Goal: Information Seeking & Learning: Learn about a topic

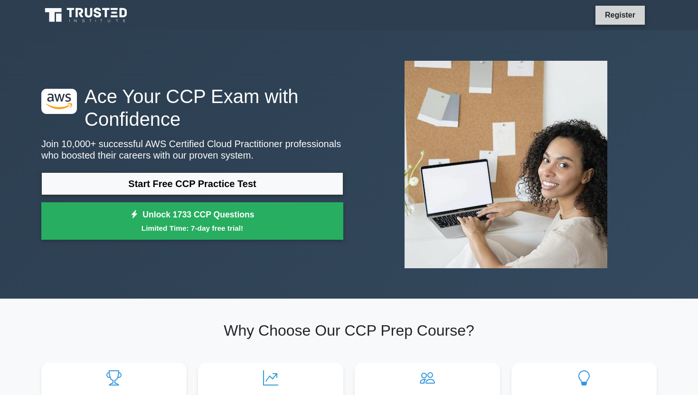
click at [618, 17] on link "Register" at bounding box center [621, 15] width 42 height 12
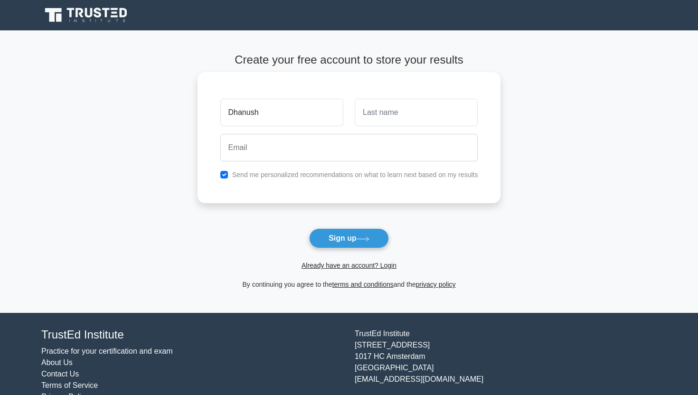
type input "Dhanush"
click at [434, 115] on input "text" at bounding box center [416, 113] width 123 height 28
type input "S"
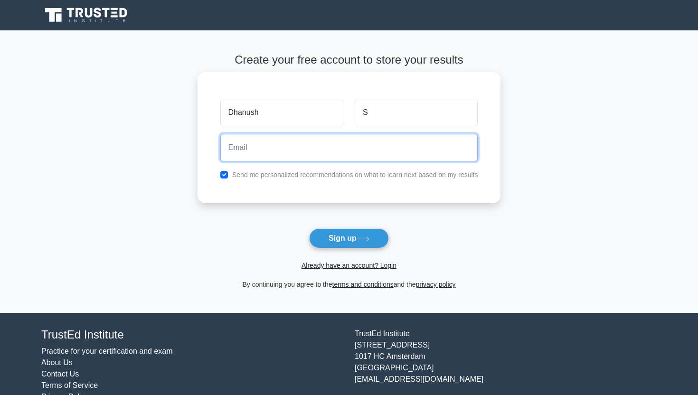
click at [357, 150] on input "email" at bounding box center [349, 148] width 258 height 28
type input "[EMAIL_ADDRESS][DOMAIN_NAME]"
click at [309, 229] on button "Sign up" at bounding box center [349, 239] width 80 height 20
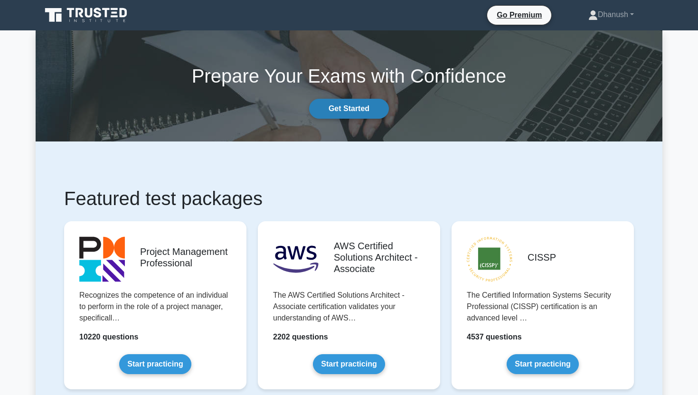
click at [344, 107] on link "Get Started" at bounding box center [349, 109] width 80 height 20
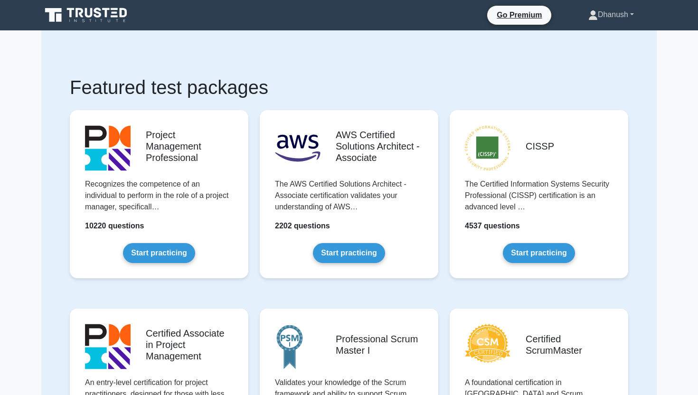
click at [606, 13] on link "Dhanush" at bounding box center [611, 14] width 91 height 19
click at [585, 35] on link "Profile" at bounding box center [603, 36] width 75 height 15
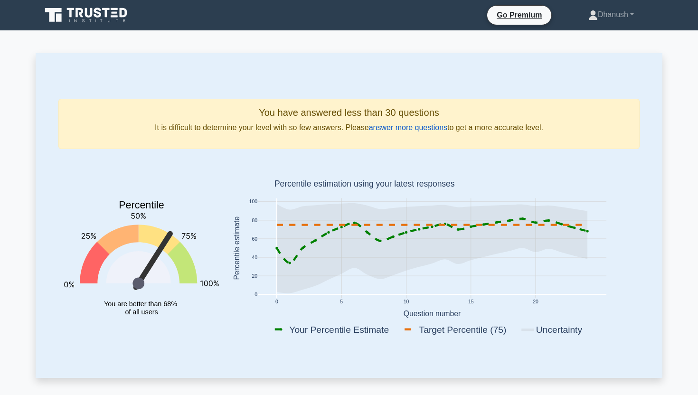
click at [400, 128] on link "answer more questions" at bounding box center [408, 128] width 78 height 8
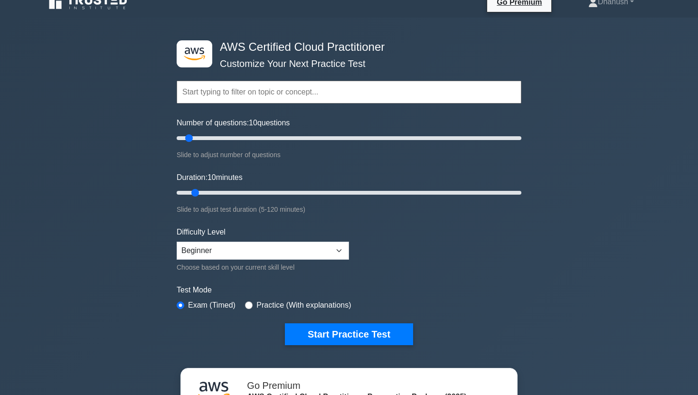
scroll to position [6, 0]
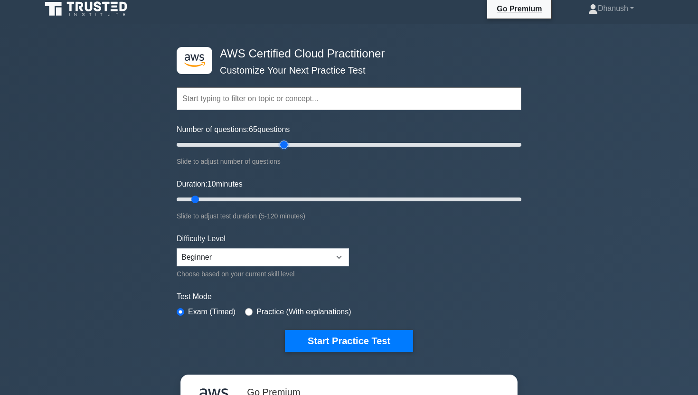
drag, startPoint x: 190, startPoint y: 144, endPoint x: 281, endPoint y: 143, distance: 91.2
type input "65"
click at [281, 143] on input "Number of questions: 65 questions" at bounding box center [349, 144] width 345 height 11
drag, startPoint x: 195, startPoint y: 201, endPoint x: 427, endPoint y: 208, distance: 231.9
type input "90"
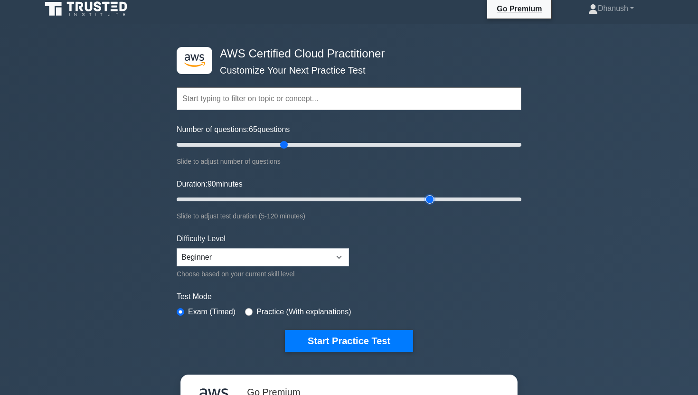
click at [427, 205] on input "Duration: 90 minutes" at bounding box center [349, 199] width 345 height 11
click at [333, 260] on select "Beginner Intermediate Expert" at bounding box center [263, 257] width 172 height 18
select select "intermediate"
click at [177, 248] on select "Beginner Intermediate Expert" at bounding box center [263, 257] width 172 height 18
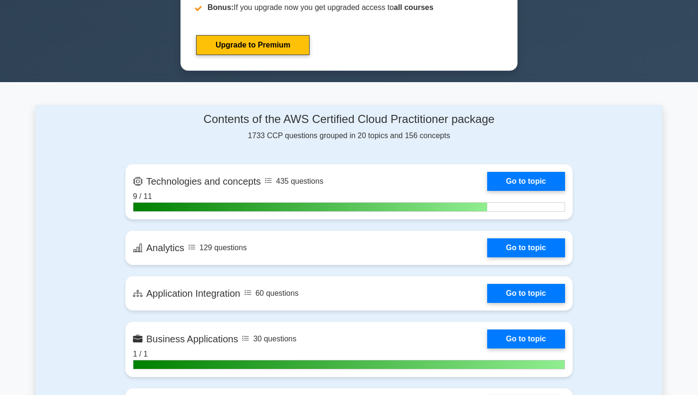
scroll to position [0, 0]
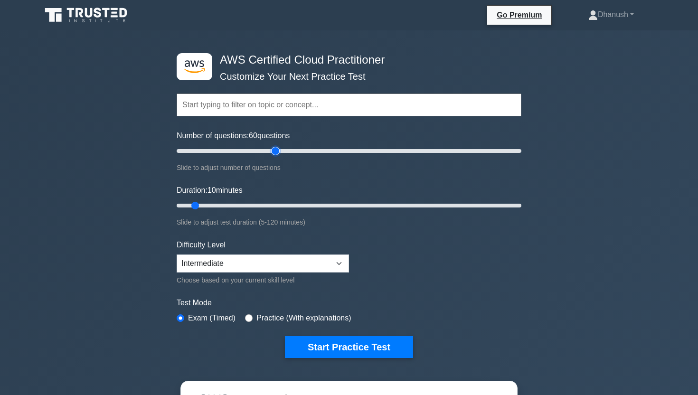
drag, startPoint x: 189, startPoint y: 150, endPoint x: 279, endPoint y: 148, distance: 90.3
type input "60"
click at [279, 148] on input "Number of questions: 60 questions" at bounding box center [349, 150] width 345 height 11
drag, startPoint x: 195, startPoint y: 205, endPoint x: 424, endPoint y: 212, distance: 229.6
type input "90"
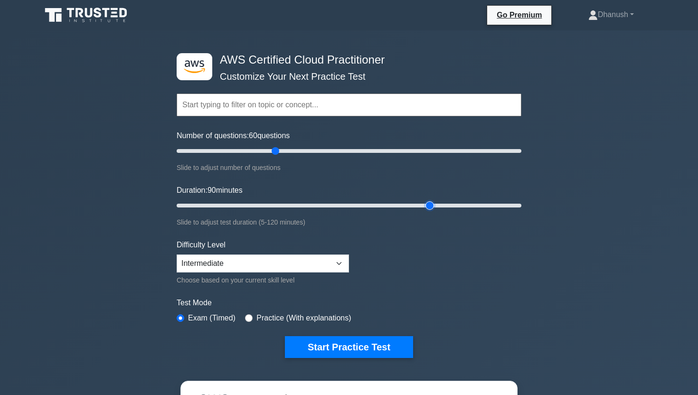
click at [424, 211] on input "Duration: 90 minutes" at bounding box center [349, 205] width 345 height 11
click at [252, 318] on input "radio" at bounding box center [249, 318] width 8 height 8
radio input "true"
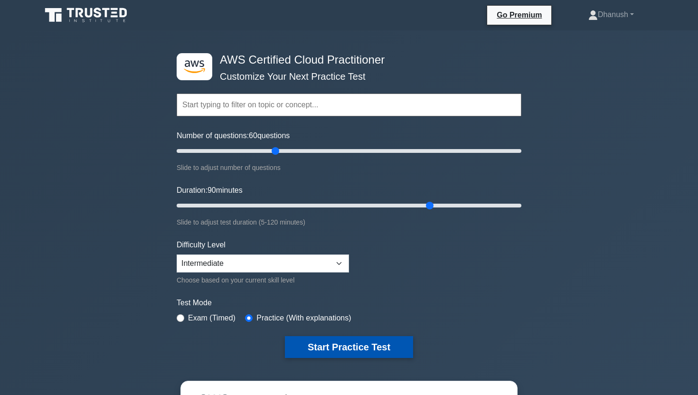
click at [330, 348] on button "Start Practice Test" at bounding box center [349, 347] width 128 height 22
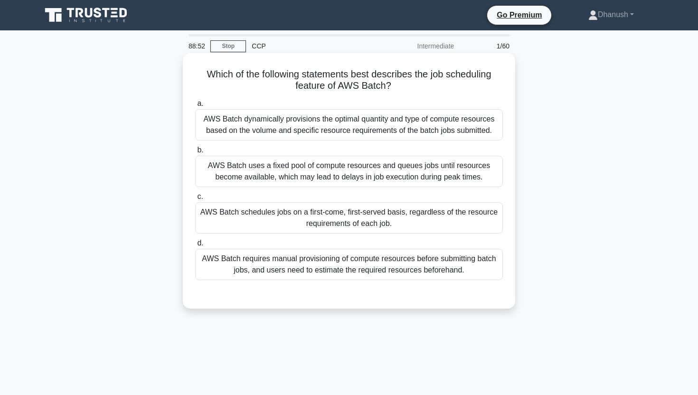
click at [374, 265] on div "AWS Batch requires manual provisioning of compute resources before submitting b…" at bounding box center [349, 264] width 308 height 31
click at [195, 247] on input "d. AWS Batch requires manual provisioning of compute resources before submittin…" at bounding box center [195, 243] width 0 height 6
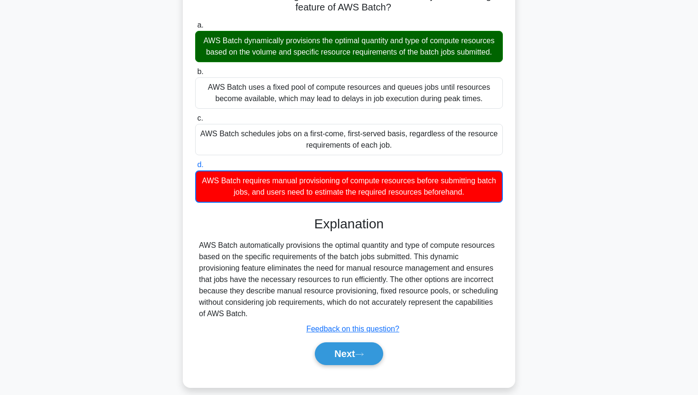
scroll to position [79, 0]
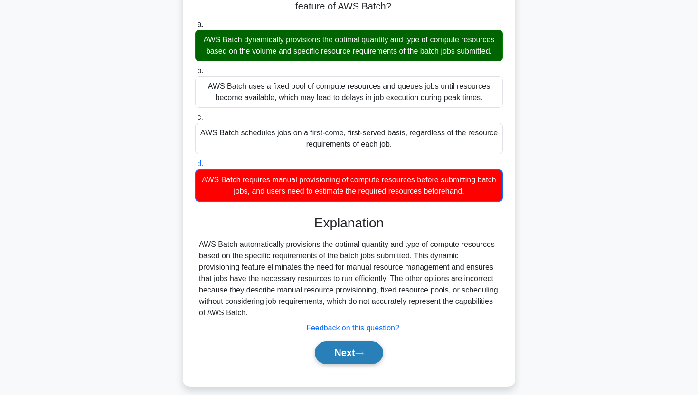
click at [341, 348] on button "Next" at bounding box center [349, 353] width 68 height 23
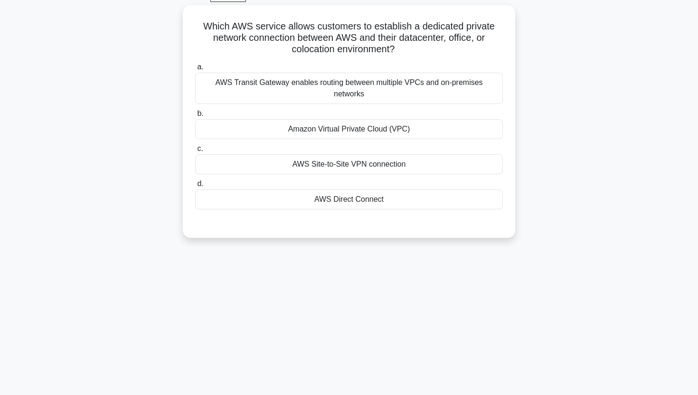
scroll to position [0, 0]
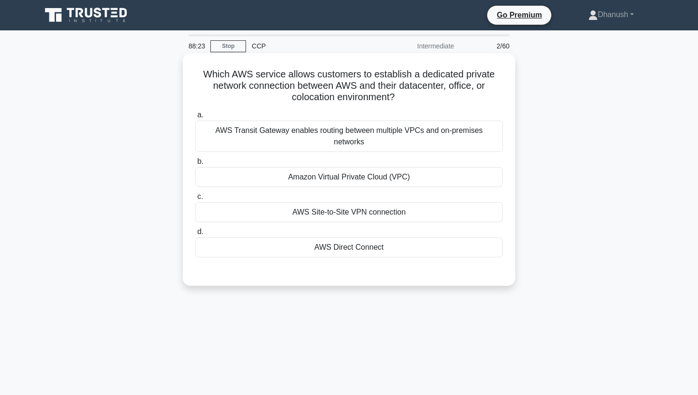
click at [352, 167] on div "Amazon Virtual Private Cloud (VPC)" at bounding box center [349, 177] width 308 height 20
click at [195, 163] on input "b. Amazon Virtual Private Cloud (VPC)" at bounding box center [195, 162] width 0 height 6
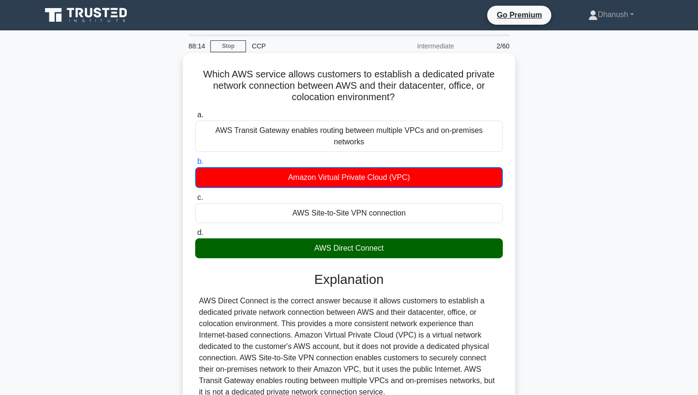
scroll to position [118, 0]
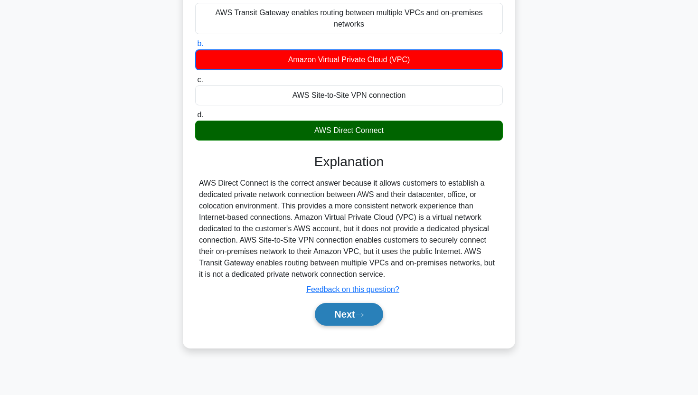
click at [342, 303] on button "Next" at bounding box center [349, 314] width 68 height 23
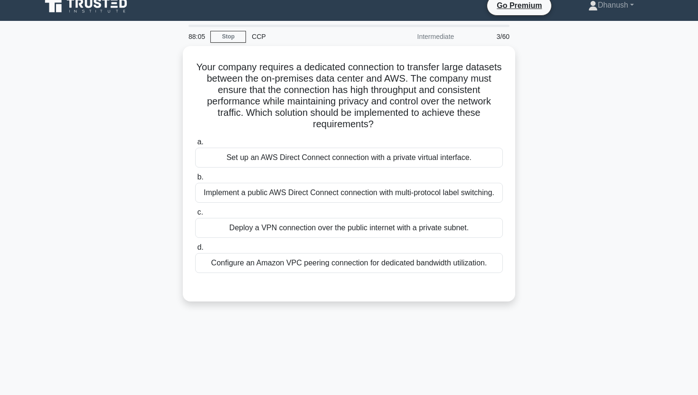
scroll to position [0, 0]
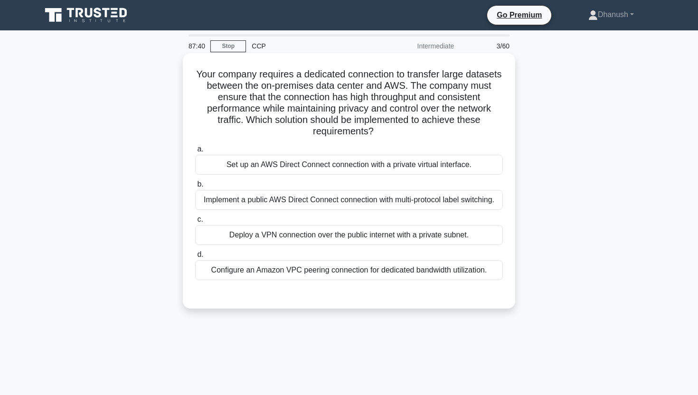
click at [336, 163] on div "Set up an AWS Direct Connect connection with a private virtual interface." at bounding box center [349, 165] width 308 height 20
click at [195, 152] on input "a. Set up an AWS Direct Connect connection with a private virtual interface." at bounding box center [195, 149] width 0 height 6
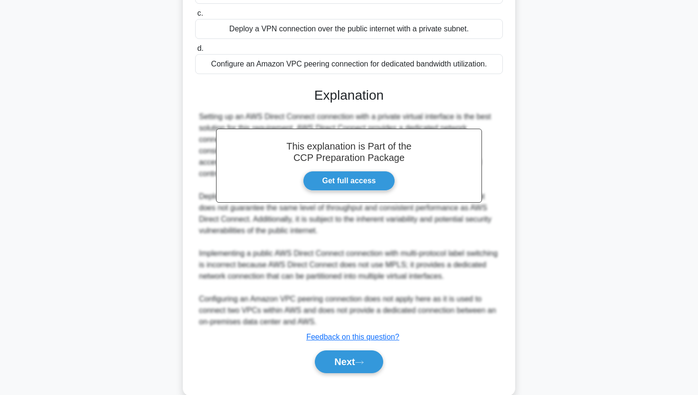
scroll to position [212, 0]
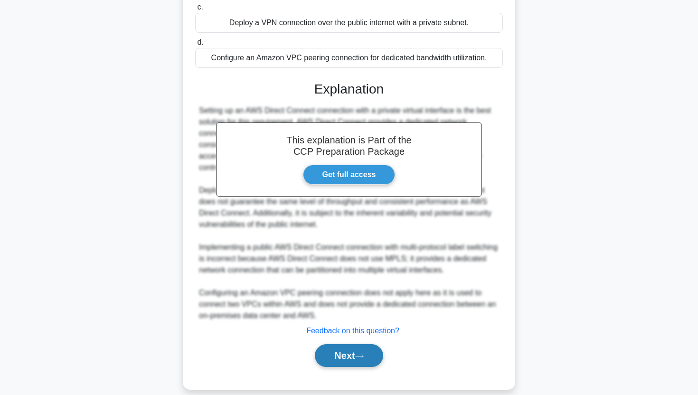
click at [332, 358] on button "Next" at bounding box center [349, 355] width 68 height 23
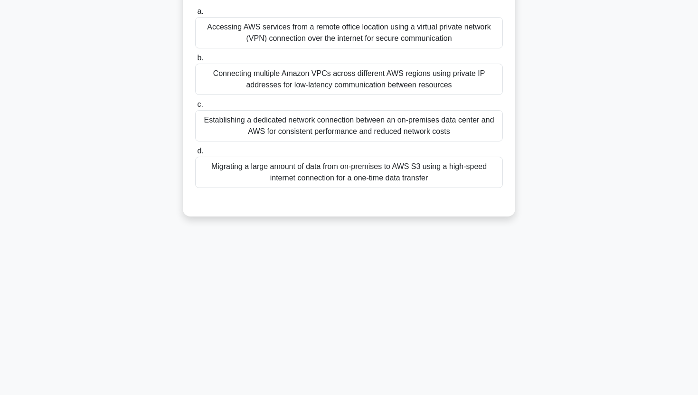
scroll to position [0, 0]
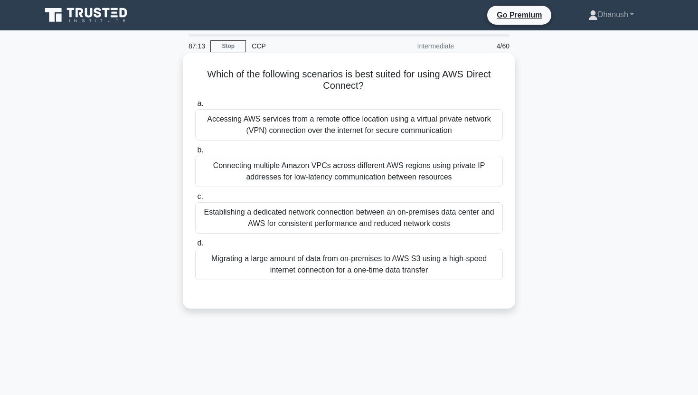
click at [305, 222] on div "Establishing a dedicated network connection between an on-premises data center …" at bounding box center [349, 217] width 308 height 31
click at [195, 200] on input "c. Establishing a dedicated network connection between an on-premises data cent…" at bounding box center [195, 197] width 0 height 6
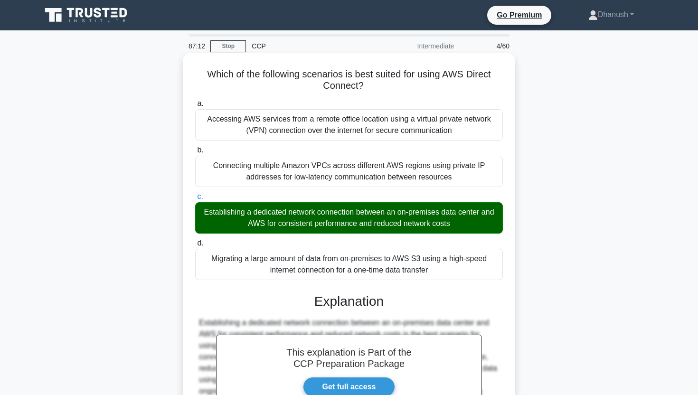
scroll to position [122, 0]
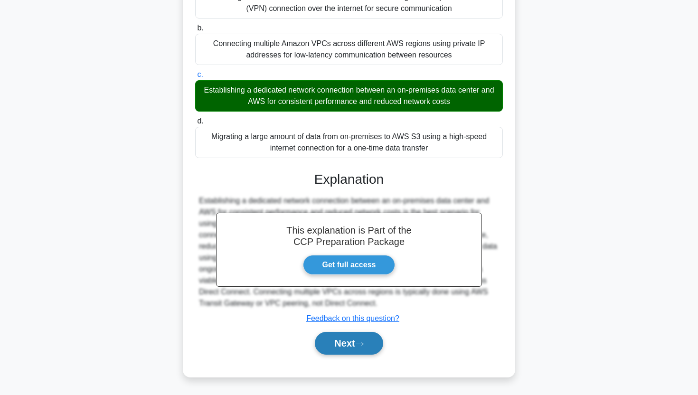
click at [347, 337] on button "Next" at bounding box center [349, 343] width 68 height 23
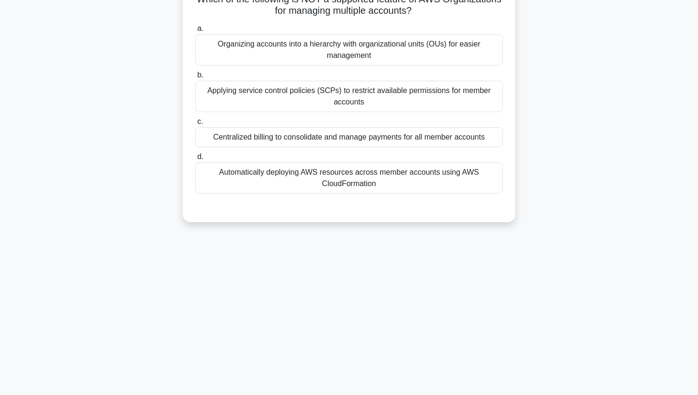
scroll to position [0, 0]
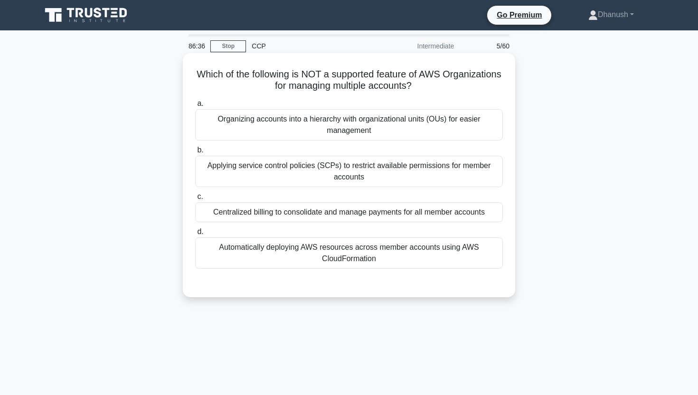
click at [365, 129] on div "Organizing accounts into a hierarchy with organizational units (OUs) for easier…" at bounding box center [349, 124] width 308 height 31
click at [195, 107] on input "a. Organizing accounts into a hierarchy with organizational units (OUs) for eas…" at bounding box center [195, 104] width 0 height 6
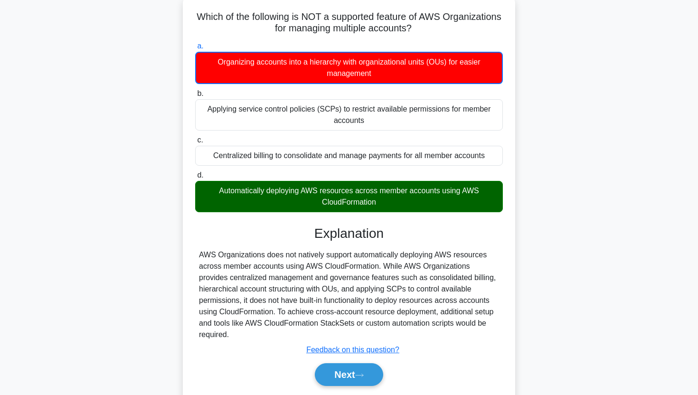
scroll to position [58, 0]
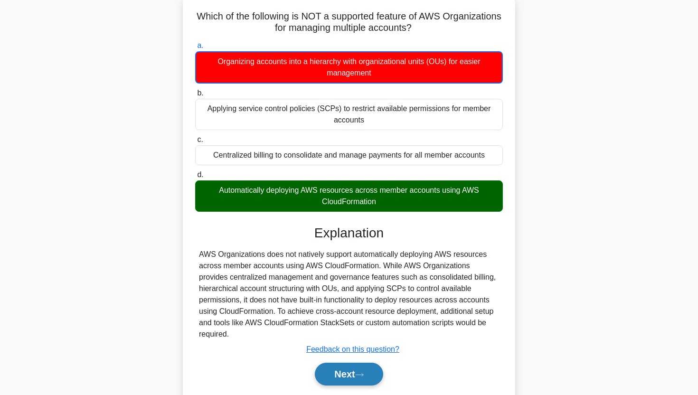
click at [358, 378] on button "Next" at bounding box center [349, 374] width 68 height 23
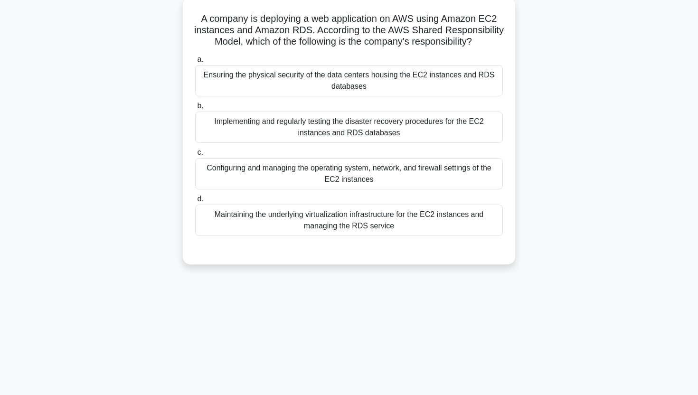
scroll to position [48, 0]
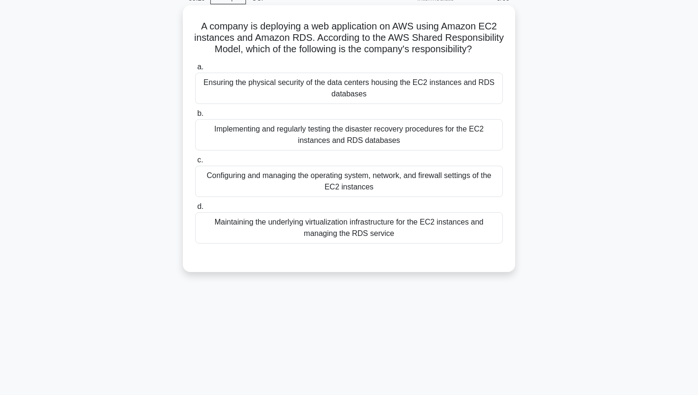
click at [409, 224] on div "Maintaining the underlying virtualization infrastructure for the EC2 instances …" at bounding box center [349, 227] width 308 height 31
click at [195, 210] on input "d. Maintaining the underlying virtualization infrastructure for the EC2 instanc…" at bounding box center [195, 207] width 0 height 6
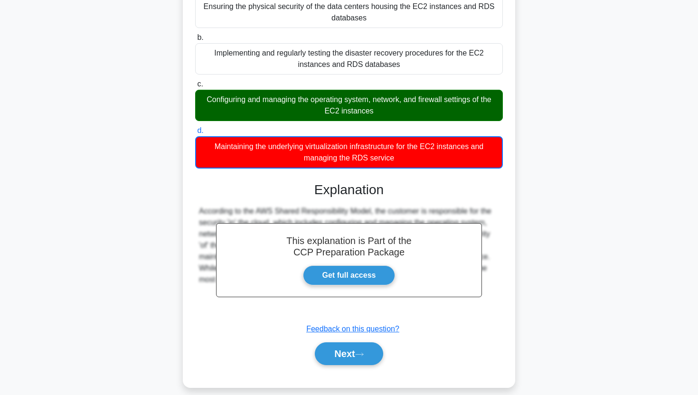
scroll to position [134, 0]
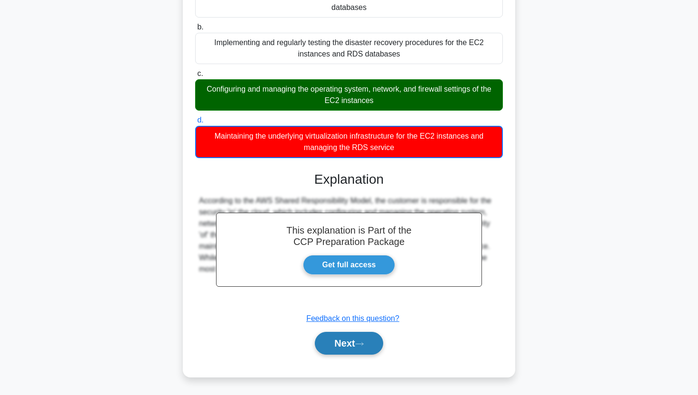
click at [342, 340] on button "Next" at bounding box center [349, 343] width 68 height 23
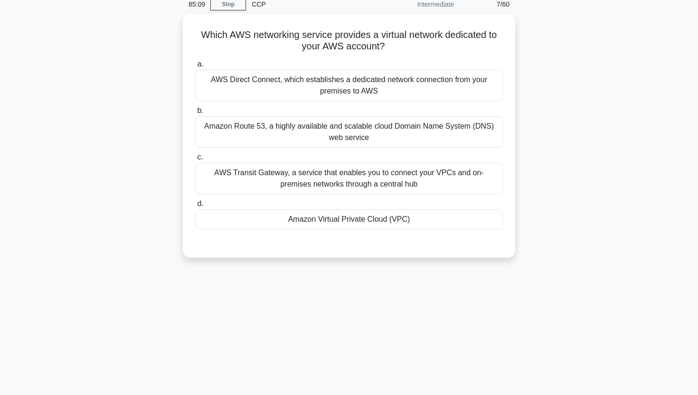
scroll to position [0, 0]
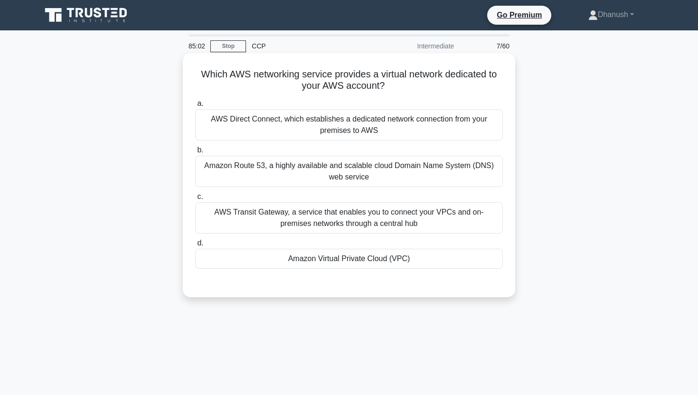
click at [294, 260] on div "Amazon Virtual Private Cloud (VPC)" at bounding box center [349, 259] width 308 height 20
click at [195, 247] on input "d. Amazon Virtual Private Cloud (VPC)" at bounding box center [195, 243] width 0 height 6
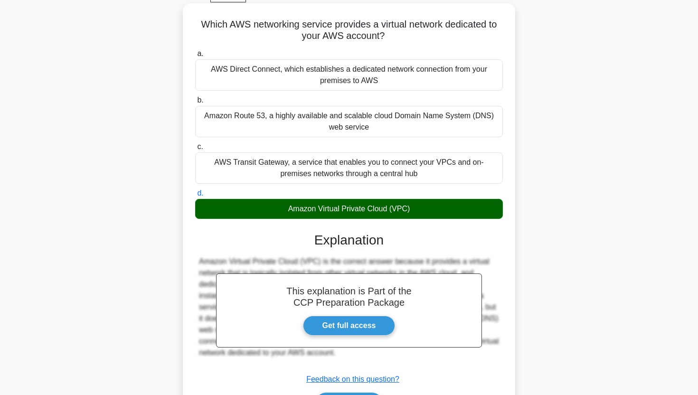
scroll to position [118, 0]
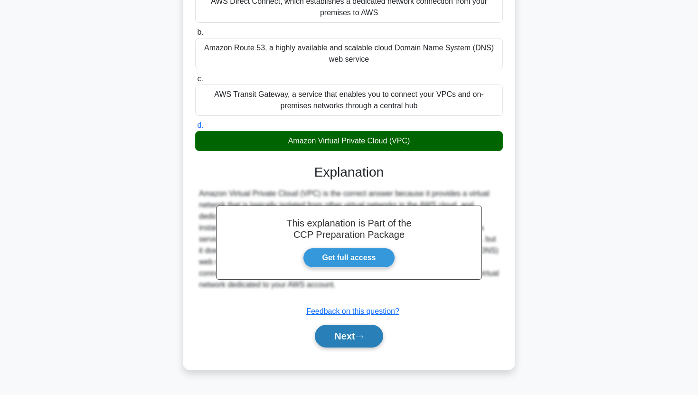
click at [344, 337] on button "Next" at bounding box center [349, 336] width 68 height 23
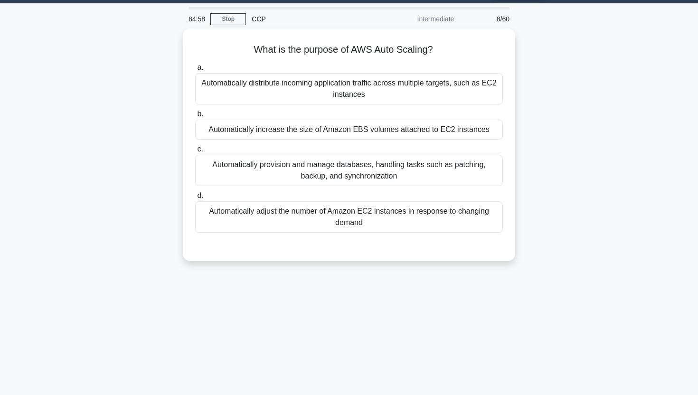
scroll to position [0, 0]
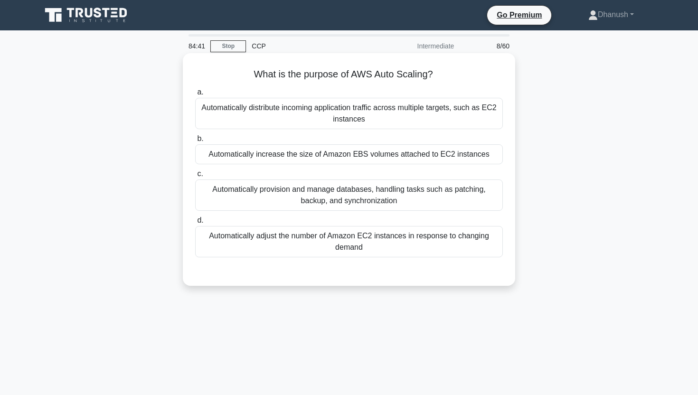
click at [368, 247] on div "Automatically adjust the number of Amazon EC2 instances in response to changing…" at bounding box center [349, 241] width 308 height 31
click at [195, 224] on input "d. Automatically adjust the number of Amazon EC2 instances in response to chang…" at bounding box center [195, 221] width 0 height 6
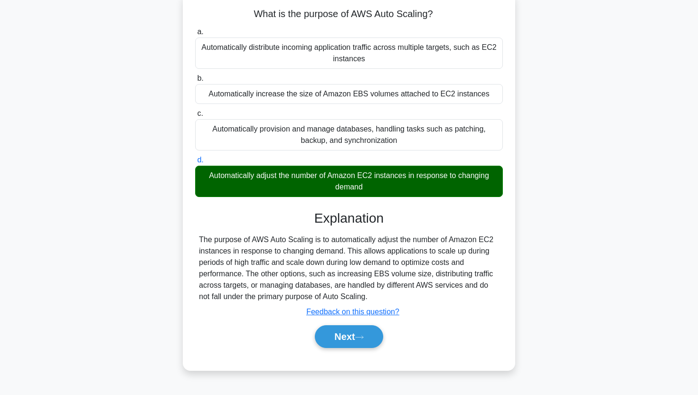
scroll to position [118, 0]
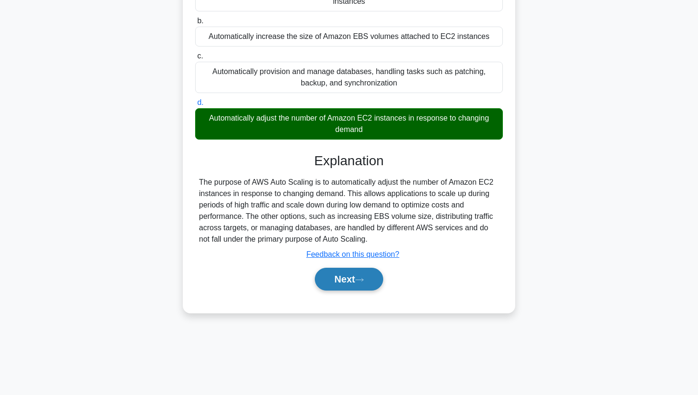
click at [346, 280] on button "Next" at bounding box center [349, 279] width 68 height 23
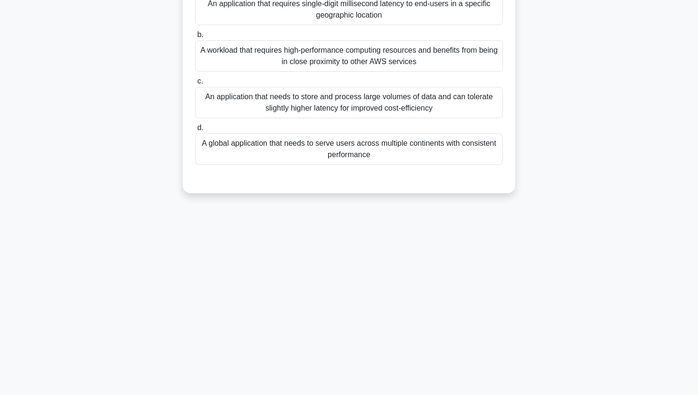
scroll to position [0, 0]
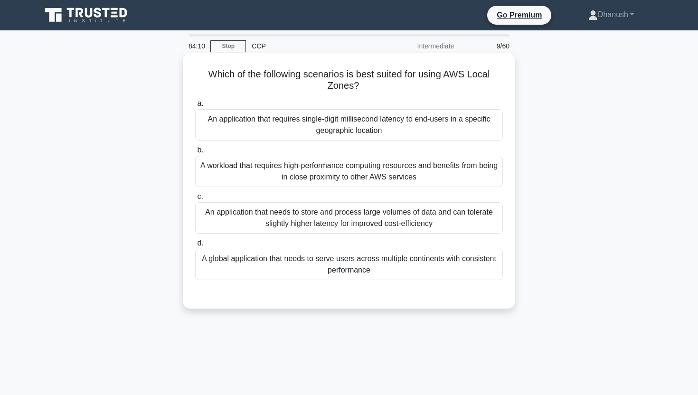
click at [362, 129] on div "An application that requires single-digit millisecond latency to end-users in a…" at bounding box center [349, 124] width 308 height 31
click at [195, 107] on input "a. An application that requires single-digit millisecond latency to end-users i…" at bounding box center [195, 104] width 0 height 6
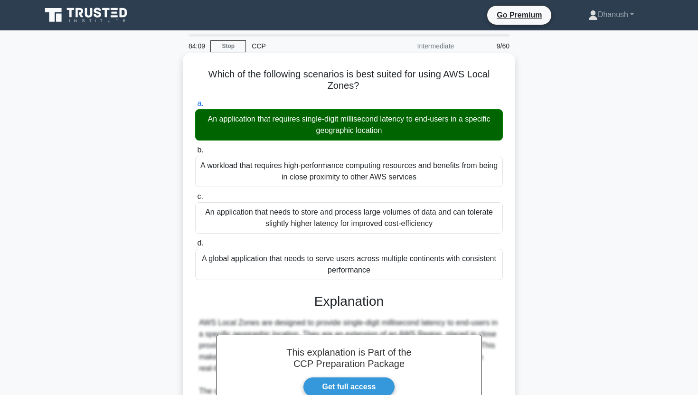
scroll to position [190, 0]
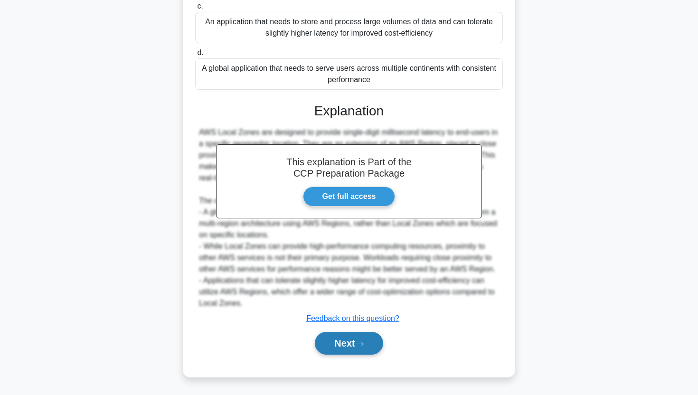
click at [346, 337] on button "Next" at bounding box center [349, 343] width 68 height 23
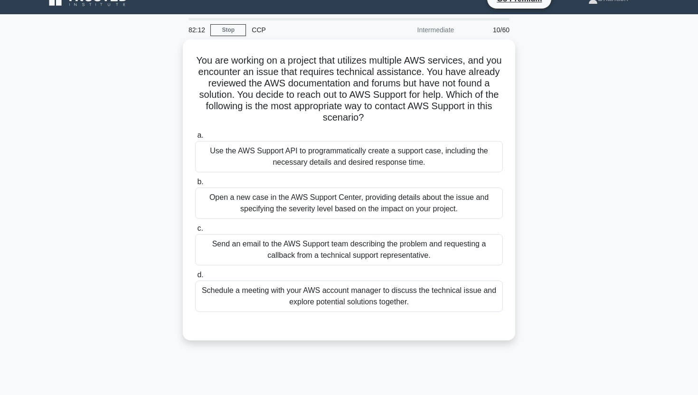
scroll to position [19, 0]
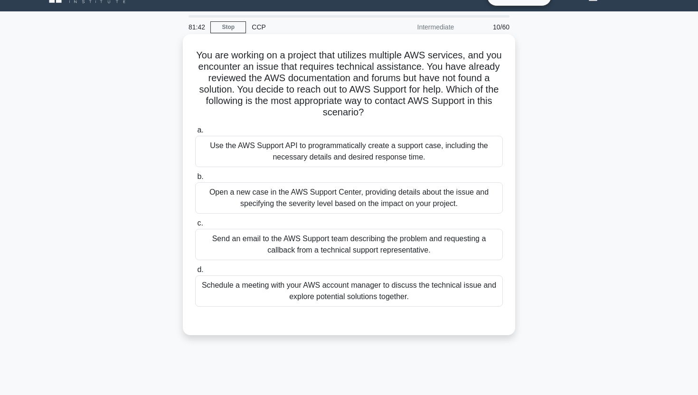
click at [232, 242] on div "Send an email to the AWS Support team describing the problem and requesting a c…" at bounding box center [349, 244] width 308 height 31
click at [195, 227] on input "c. Send an email to the AWS Support team describing the problem and requesting …" at bounding box center [195, 223] width 0 height 6
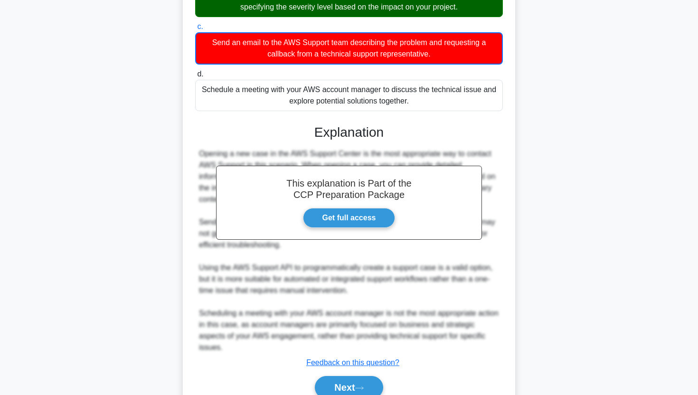
scroll to position [260, 0]
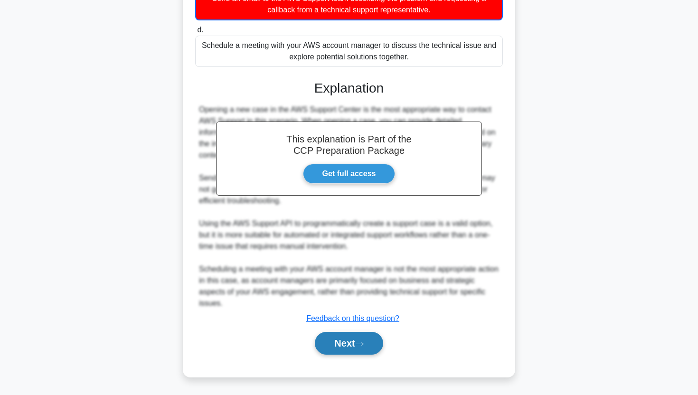
click at [340, 347] on button "Next" at bounding box center [349, 343] width 68 height 23
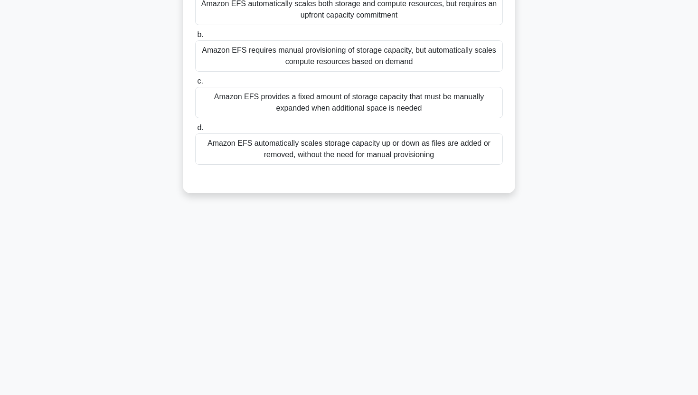
scroll to position [0, 0]
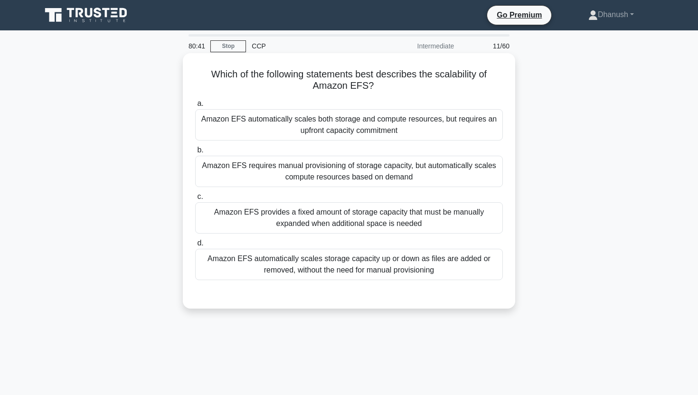
click at [312, 271] on div "Amazon EFS automatically scales storage capacity up or down as files are added …" at bounding box center [349, 264] width 308 height 31
click at [195, 247] on input "d. Amazon EFS automatically scales storage capacity up or down as files are add…" at bounding box center [195, 243] width 0 height 6
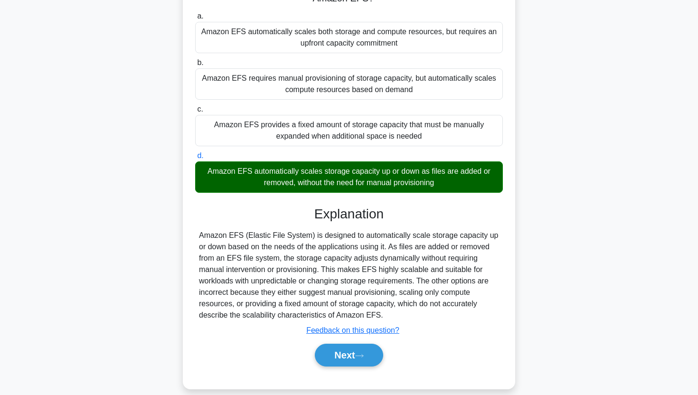
scroll to position [118, 0]
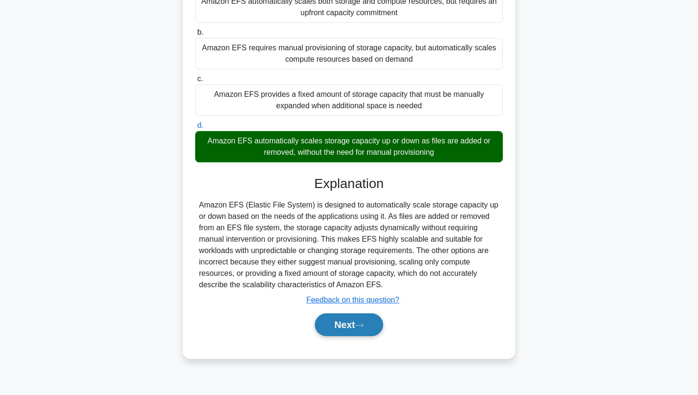
click at [347, 323] on button "Next" at bounding box center [349, 325] width 68 height 23
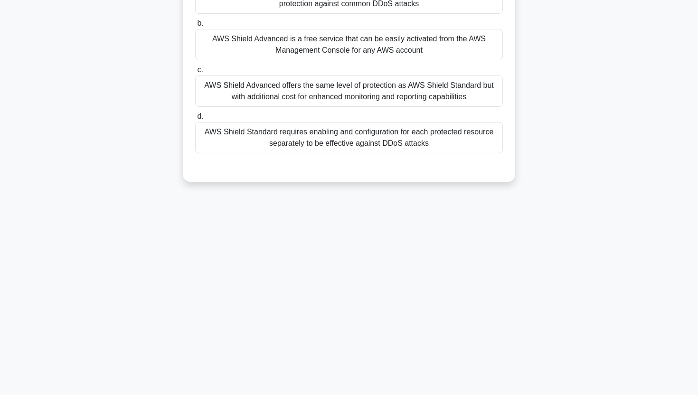
scroll to position [0, 0]
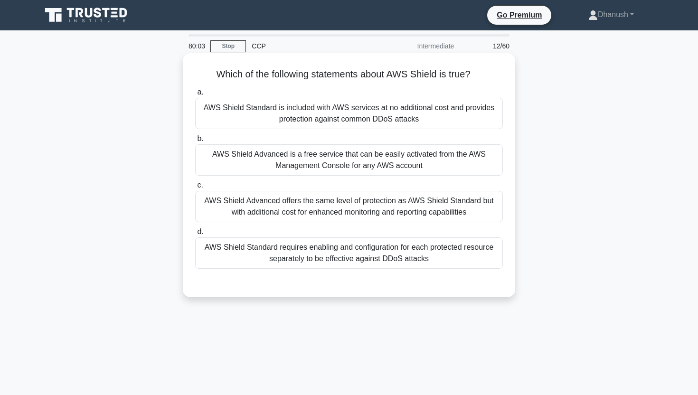
click at [323, 268] on div "AWS Shield Standard requires enabling and configuration for each protected reso…" at bounding box center [349, 253] width 308 height 31
click at [195, 235] on input "d. AWS Shield Standard requires enabling and configuration for each protected r…" at bounding box center [195, 232] width 0 height 6
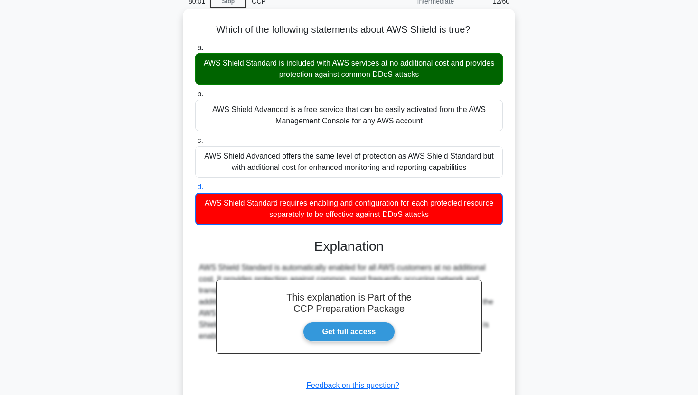
scroll to position [118, 0]
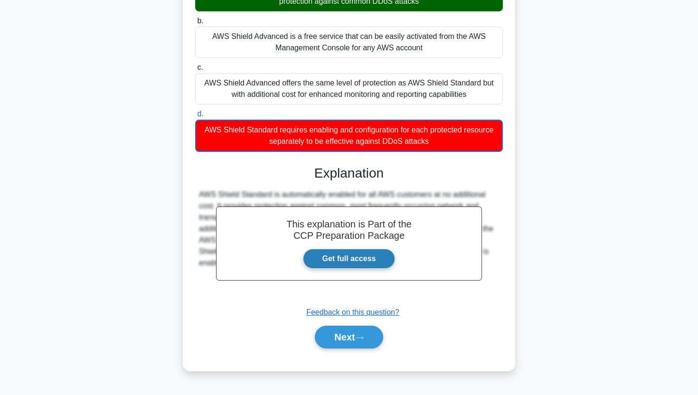
click at [342, 257] on link "Get full access" at bounding box center [349, 259] width 93 height 20
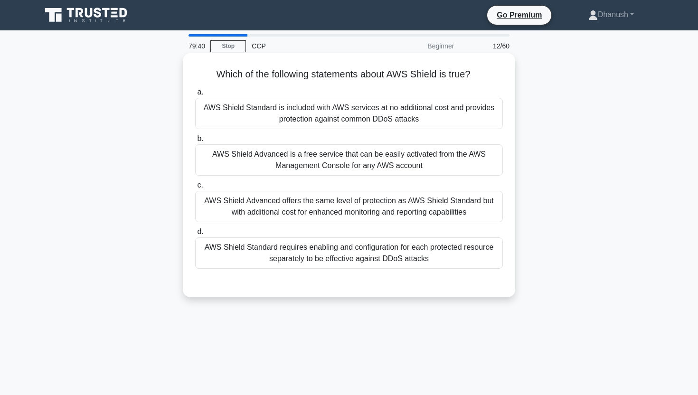
click at [320, 113] on div "AWS Shield Standard is included with AWS services at no additional cost and pro…" at bounding box center [349, 113] width 308 height 31
click at [195, 95] on input "a. AWS Shield Standard is included with AWS services at no additional cost and …" at bounding box center [195, 92] width 0 height 6
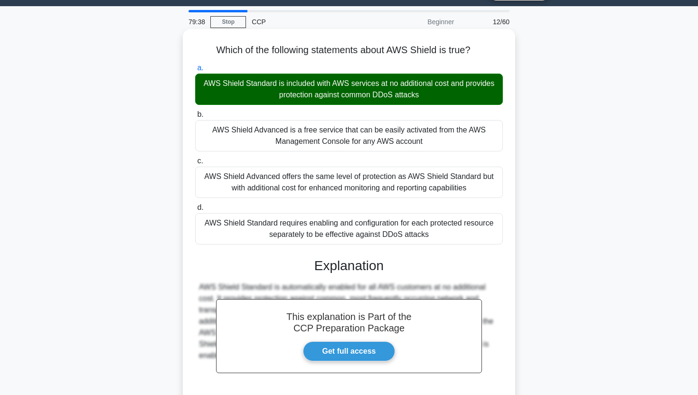
scroll to position [118, 0]
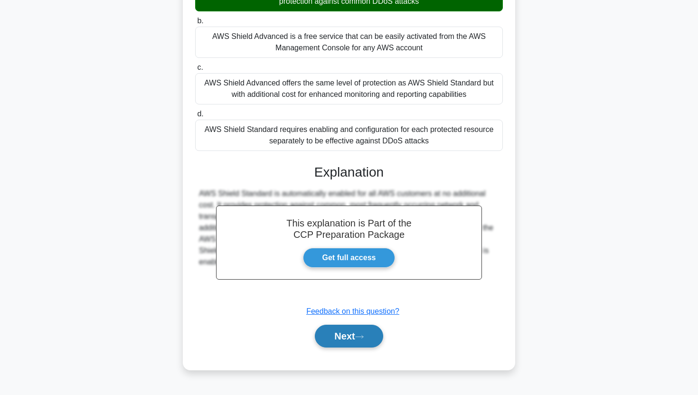
click at [338, 326] on button "Next" at bounding box center [349, 336] width 68 height 23
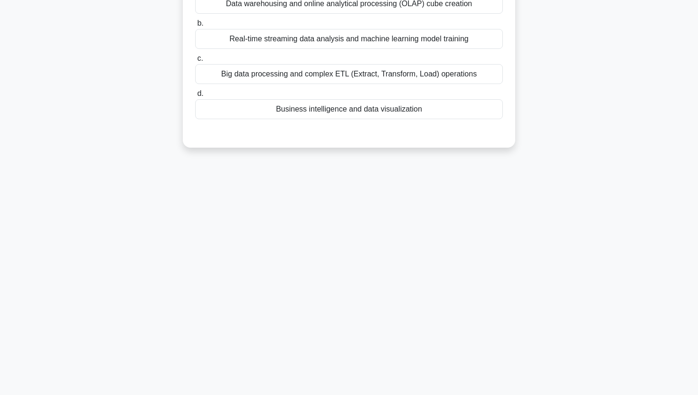
scroll to position [0, 0]
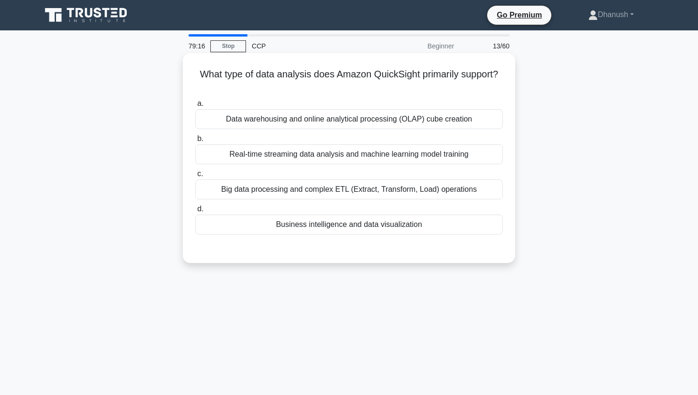
click at [334, 228] on div "Business intelligence and data visualization" at bounding box center [349, 225] width 308 height 20
click at [195, 212] on input "d. Business intelligence and data visualization" at bounding box center [195, 209] width 0 height 6
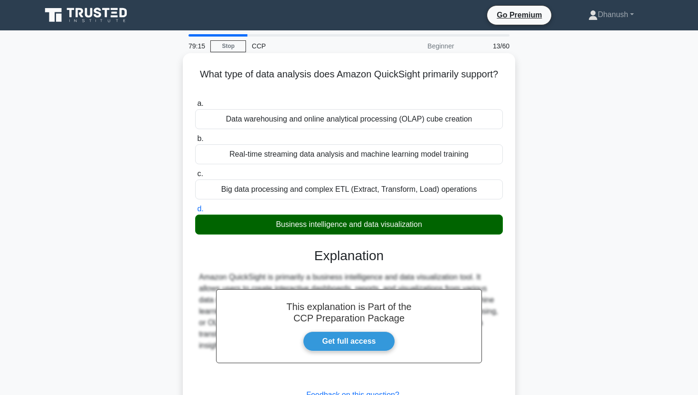
scroll to position [118, 0]
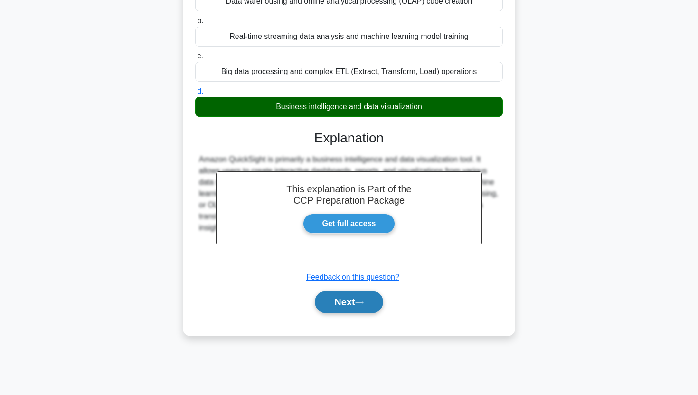
click at [349, 301] on button "Next" at bounding box center [349, 302] width 68 height 23
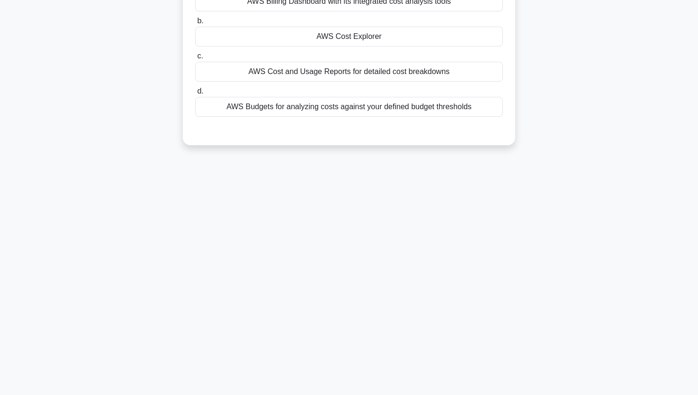
scroll to position [0, 0]
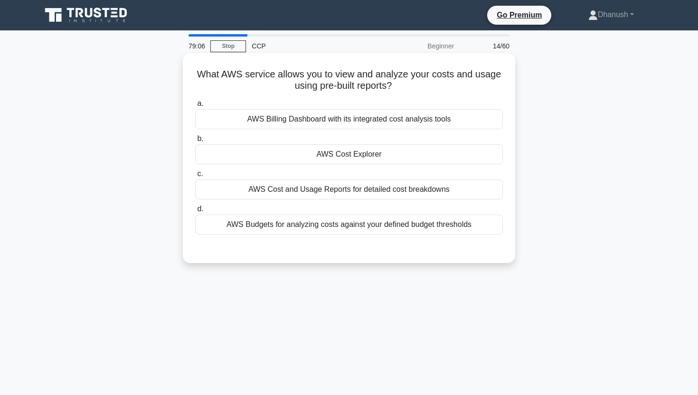
click at [340, 159] on div "AWS Cost Explorer" at bounding box center [349, 154] width 308 height 20
click at [195, 142] on input "b. AWS Cost Explorer" at bounding box center [195, 139] width 0 height 6
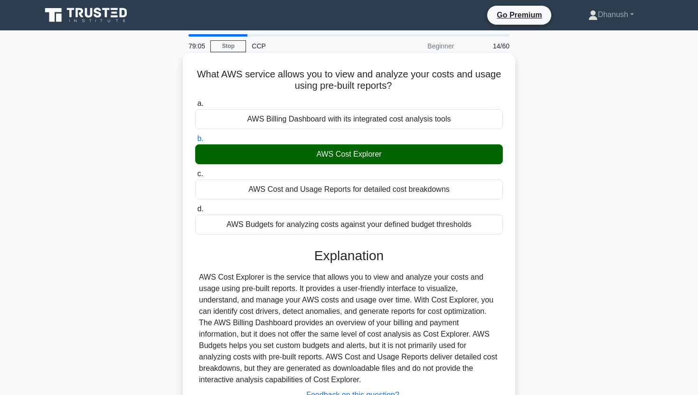
scroll to position [118, 0]
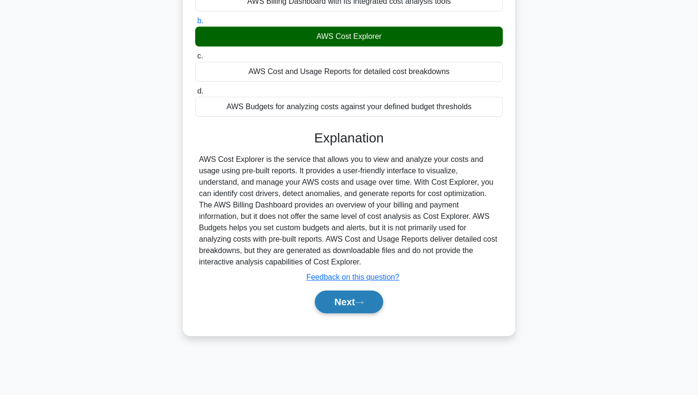
click at [347, 306] on button "Next" at bounding box center [349, 302] width 68 height 23
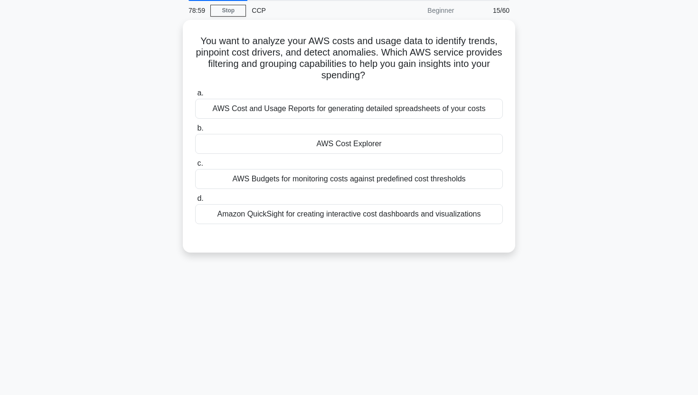
scroll to position [0, 0]
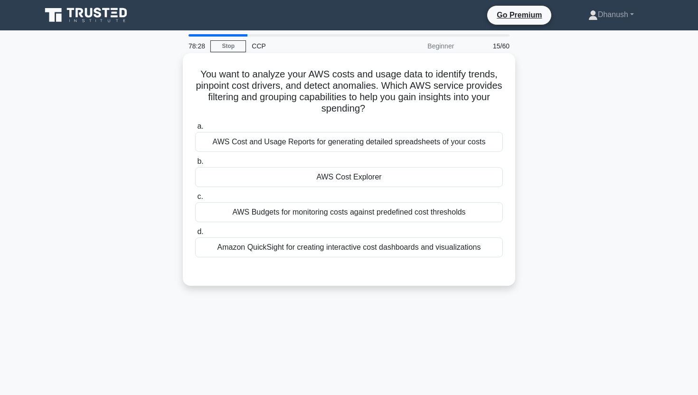
click at [353, 173] on div "AWS Cost Explorer" at bounding box center [349, 177] width 308 height 20
click at [195, 165] on input "b. AWS Cost Explorer" at bounding box center [195, 162] width 0 height 6
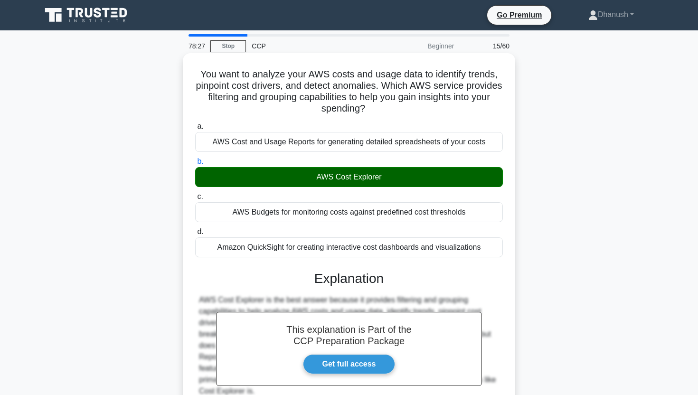
scroll to position [118, 0]
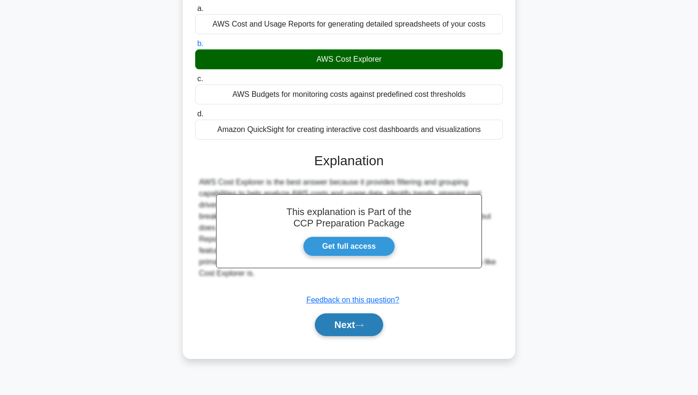
click at [343, 330] on button "Next" at bounding box center [349, 325] width 68 height 23
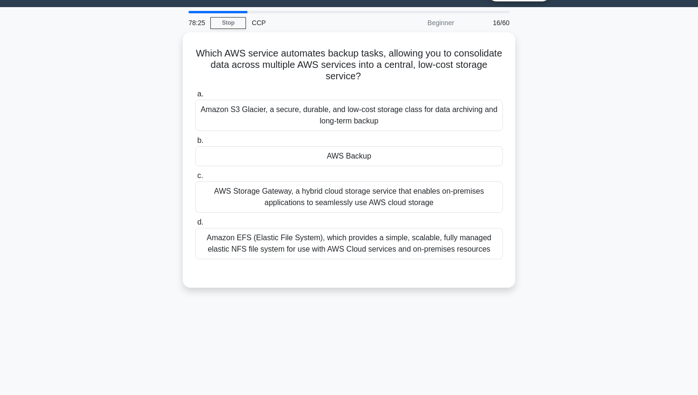
scroll to position [0, 0]
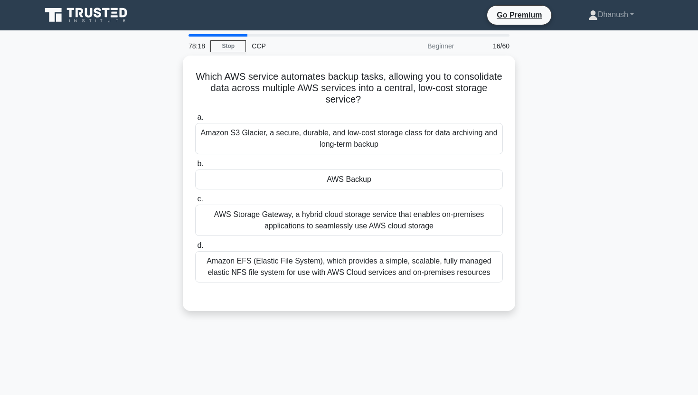
click at [441, 46] on div "Beginner" at bounding box center [418, 46] width 83 height 19
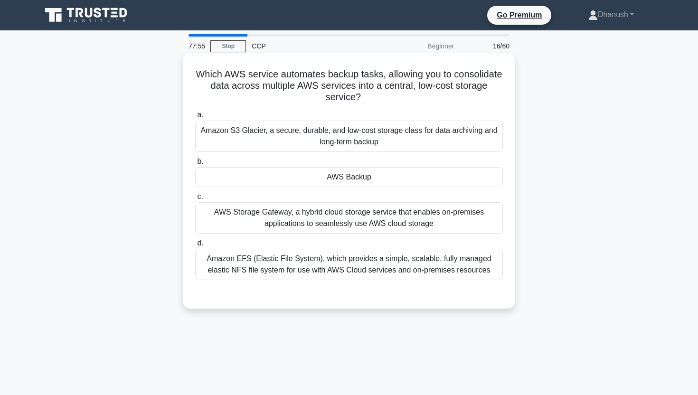
click at [332, 182] on div "AWS Backup" at bounding box center [349, 177] width 308 height 20
click at [195, 165] on input "b. AWS Backup" at bounding box center [195, 162] width 0 height 6
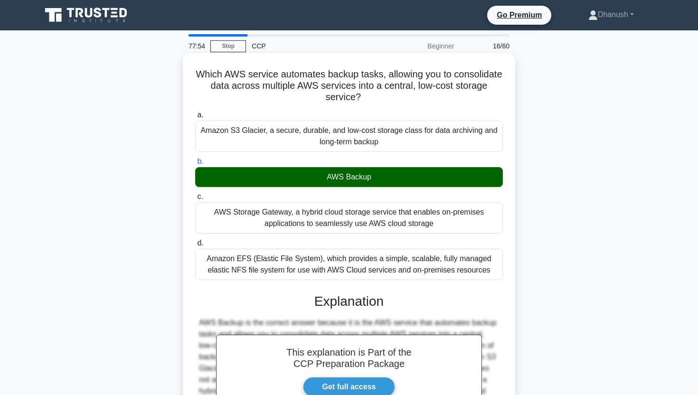
scroll to position [122, 0]
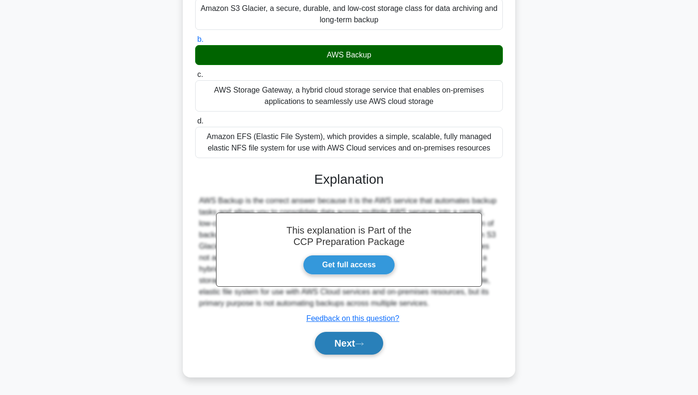
click at [343, 342] on button "Next" at bounding box center [349, 343] width 68 height 23
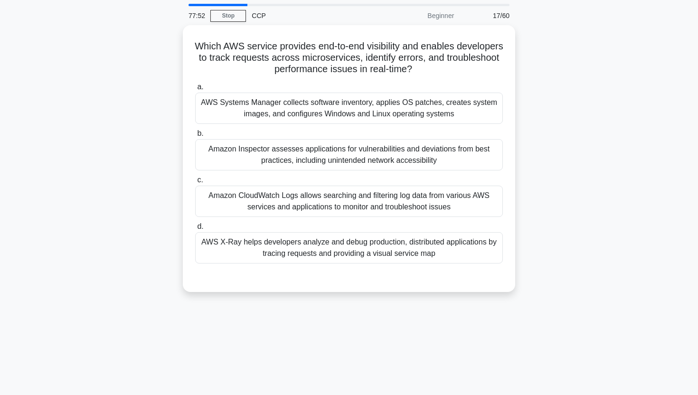
scroll to position [0, 0]
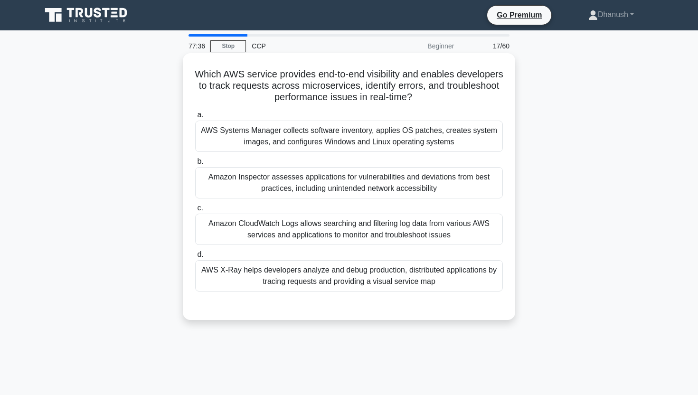
click at [343, 247] on div "a. AWS Systems Manager collects software inventory, applies OS patches, creates…" at bounding box center [349, 200] width 319 height 186
click at [341, 225] on div "Amazon CloudWatch Logs allows searching and filtering log data from various AWS…" at bounding box center [349, 229] width 308 height 31
click at [195, 211] on input "c. Amazon CloudWatch Logs allows searching and filtering log data from various …" at bounding box center [195, 208] width 0 height 6
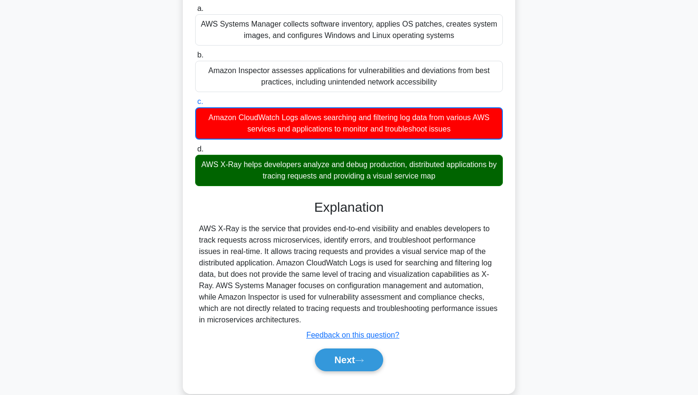
scroll to position [123, 0]
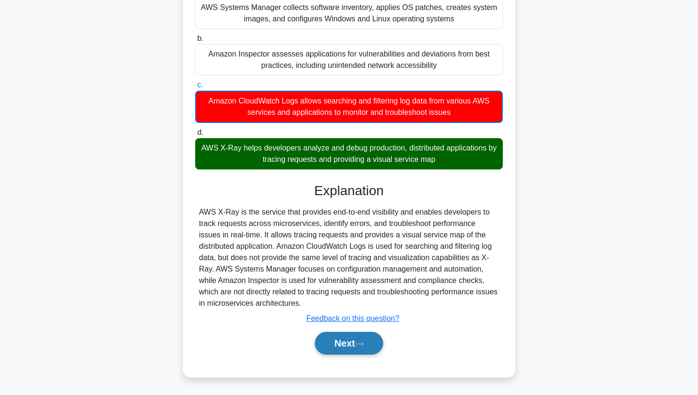
click at [345, 337] on button "Next" at bounding box center [349, 343] width 68 height 23
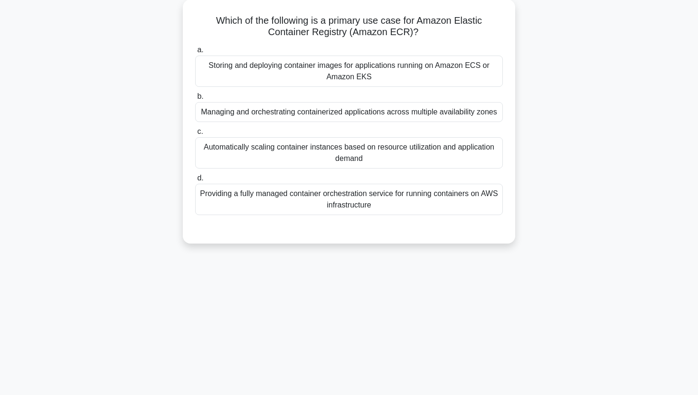
scroll to position [0, 0]
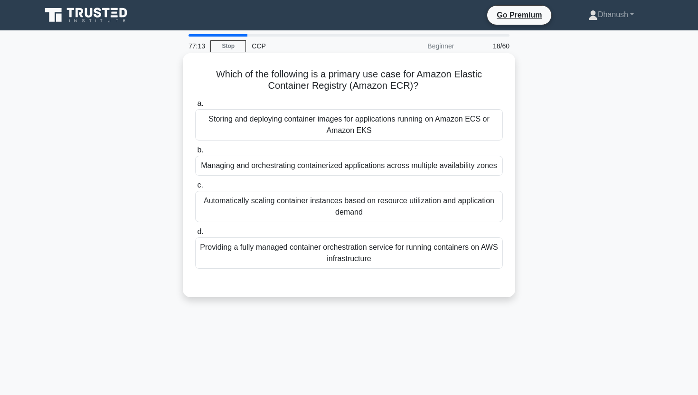
click at [339, 128] on div "Storing and deploying container images for applications running on Amazon ECS o…" at bounding box center [349, 124] width 308 height 31
click at [195, 107] on input "a. Storing and deploying container images for applications running on Amazon EC…" at bounding box center [195, 104] width 0 height 6
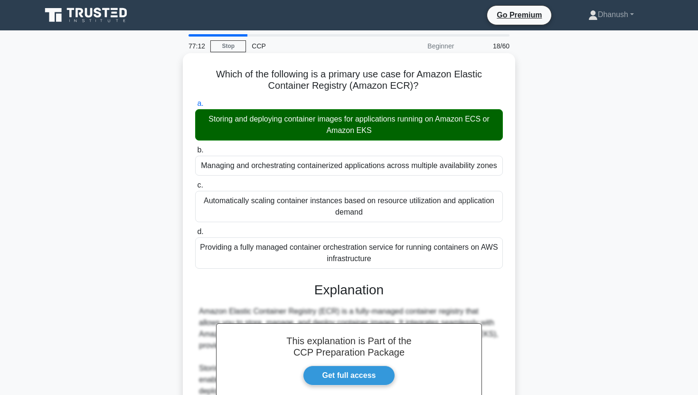
scroll to position [156, 0]
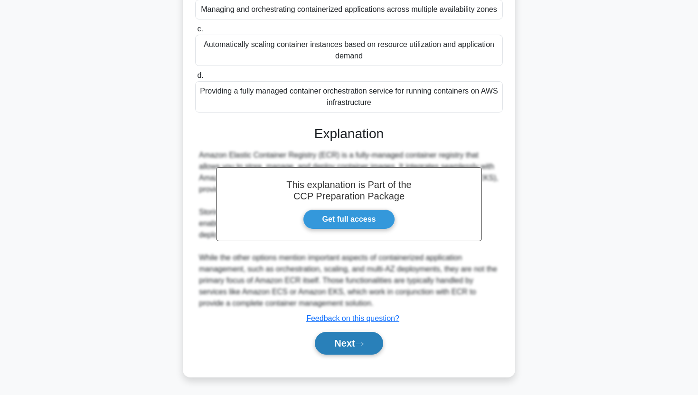
click at [352, 345] on button "Next" at bounding box center [349, 343] width 68 height 23
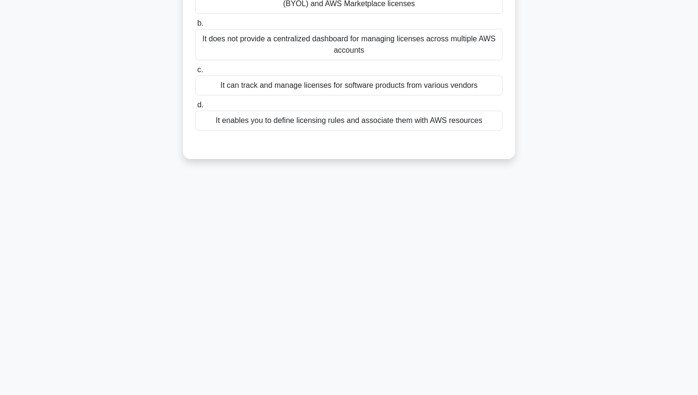
scroll to position [0, 0]
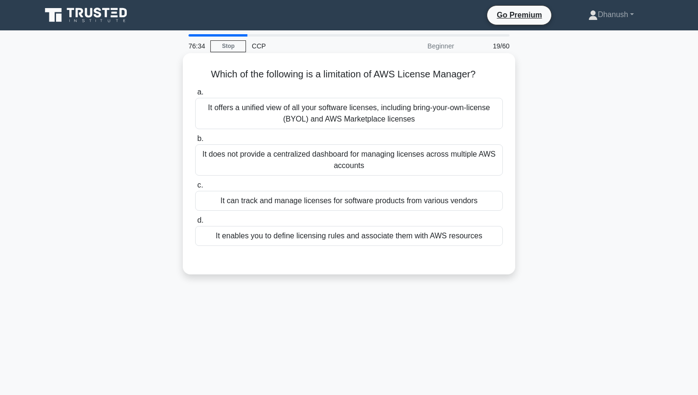
click at [337, 156] on div "It does not provide a centralized dashboard for managing licenses across multip…" at bounding box center [349, 159] width 308 height 31
click at [195, 142] on input "b. It does not provide a centralized dashboard for managing licenses across mul…" at bounding box center [195, 139] width 0 height 6
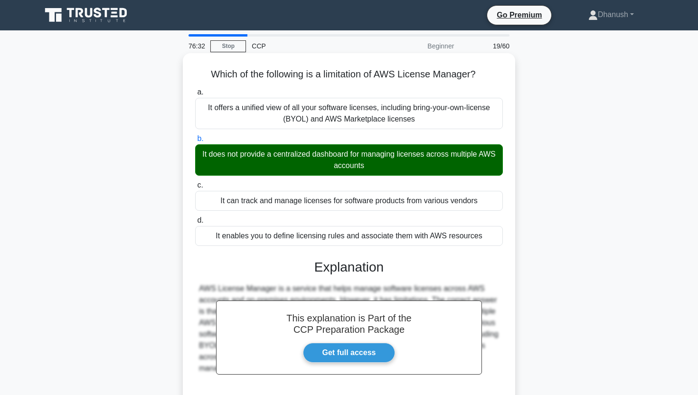
scroll to position [118, 0]
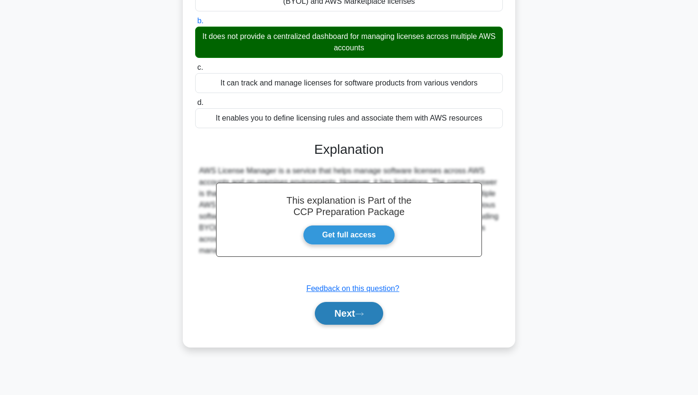
click at [356, 320] on button "Next" at bounding box center [349, 313] width 68 height 23
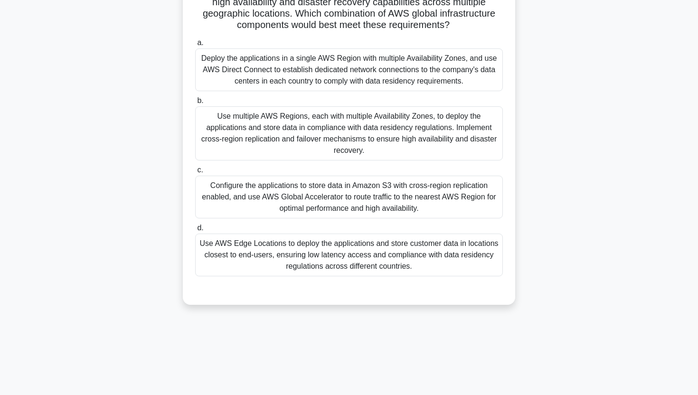
click at [371, 64] on div "Deploy the applications in a single AWS Region with multiple Availability Zones…" at bounding box center [349, 69] width 308 height 43
click at [195, 46] on input "a. Deploy the applications in a single AWS Region with multiple Availability Zo…" at bounding box center [195, 43] width 0 height 6
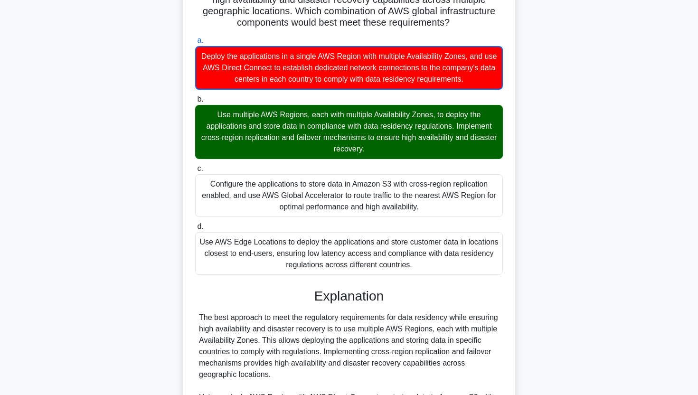
scroll to position [260, 0]
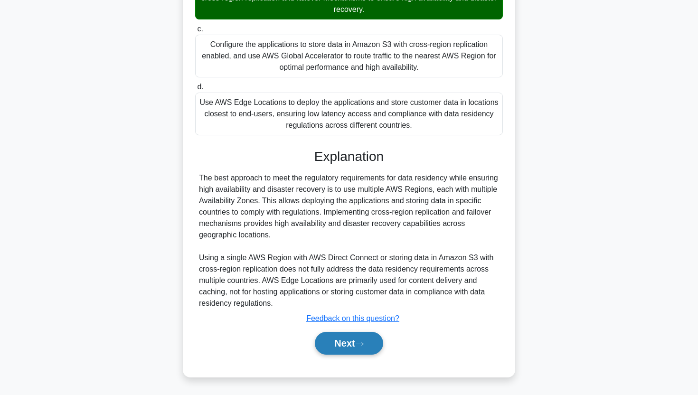
click at [364, 346] on icon at bounding box center [359, 344] width 9 height 5
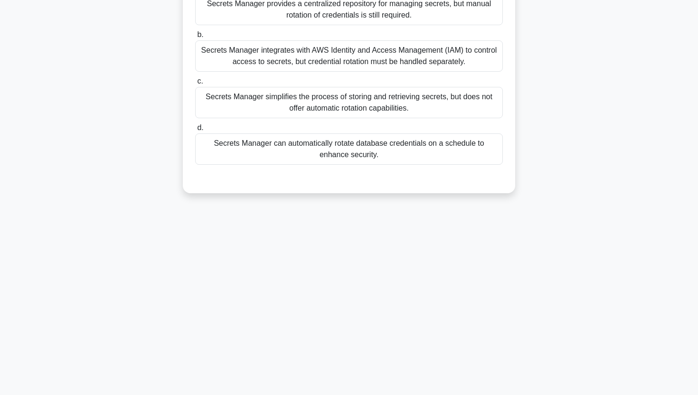
scroll to position [0, 0]
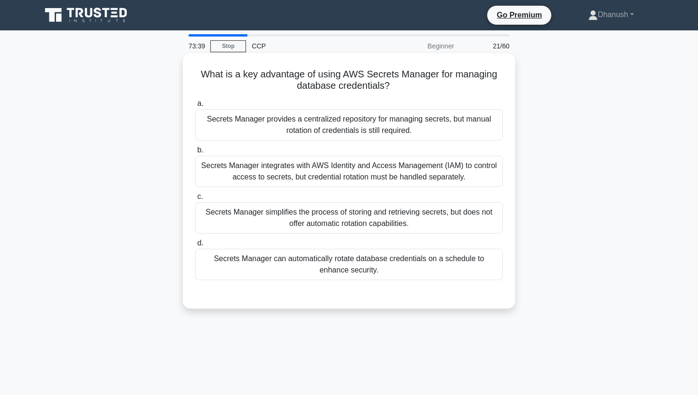
click at [262, 166] on div "Secrets Manager integrates with AWS Identity and Access Management (IAM) to con…" at bounding box center [349, 171] width 308 height 31
click at [195, 153] on input "b. Secrets Manager integrates with AWS Identity and Access Management (IAM) to …" at bounding box center [195, 150] width 0 height 6
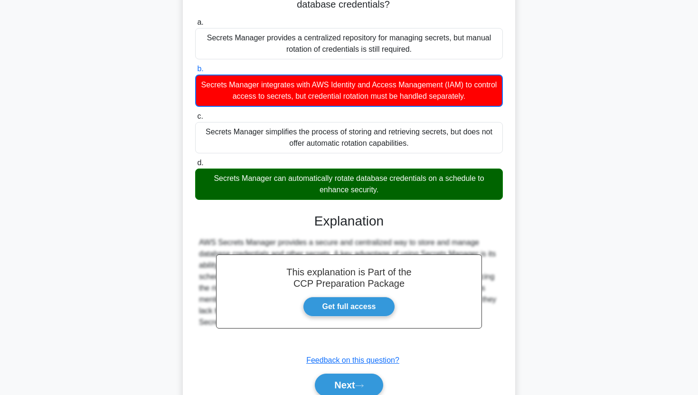
scroll to position [123, 0]
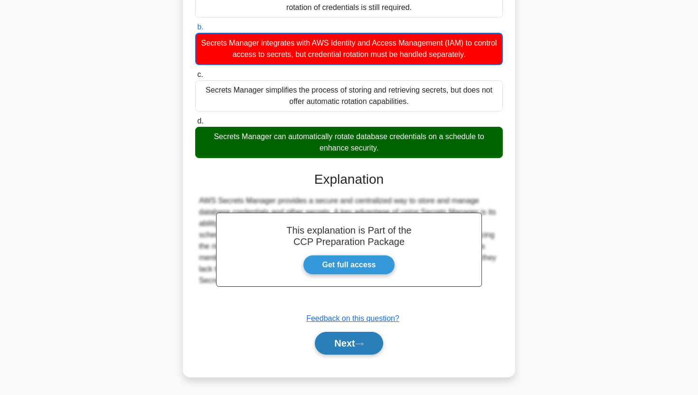
click at [341, 338] on button "Next" at bounding box center [349, 343] width 68 height 23
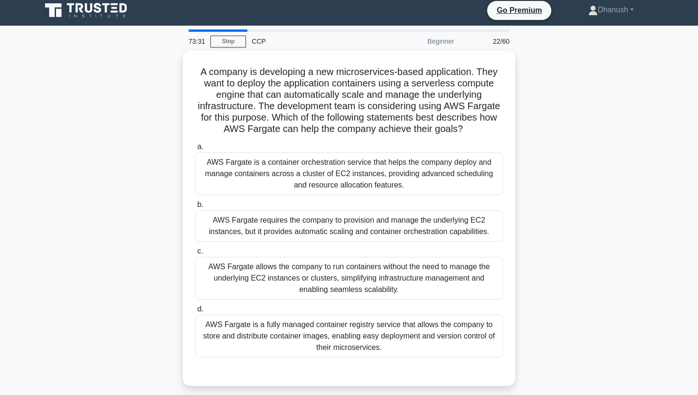
scroll to position [0, 0]
